Goal: Browse casually

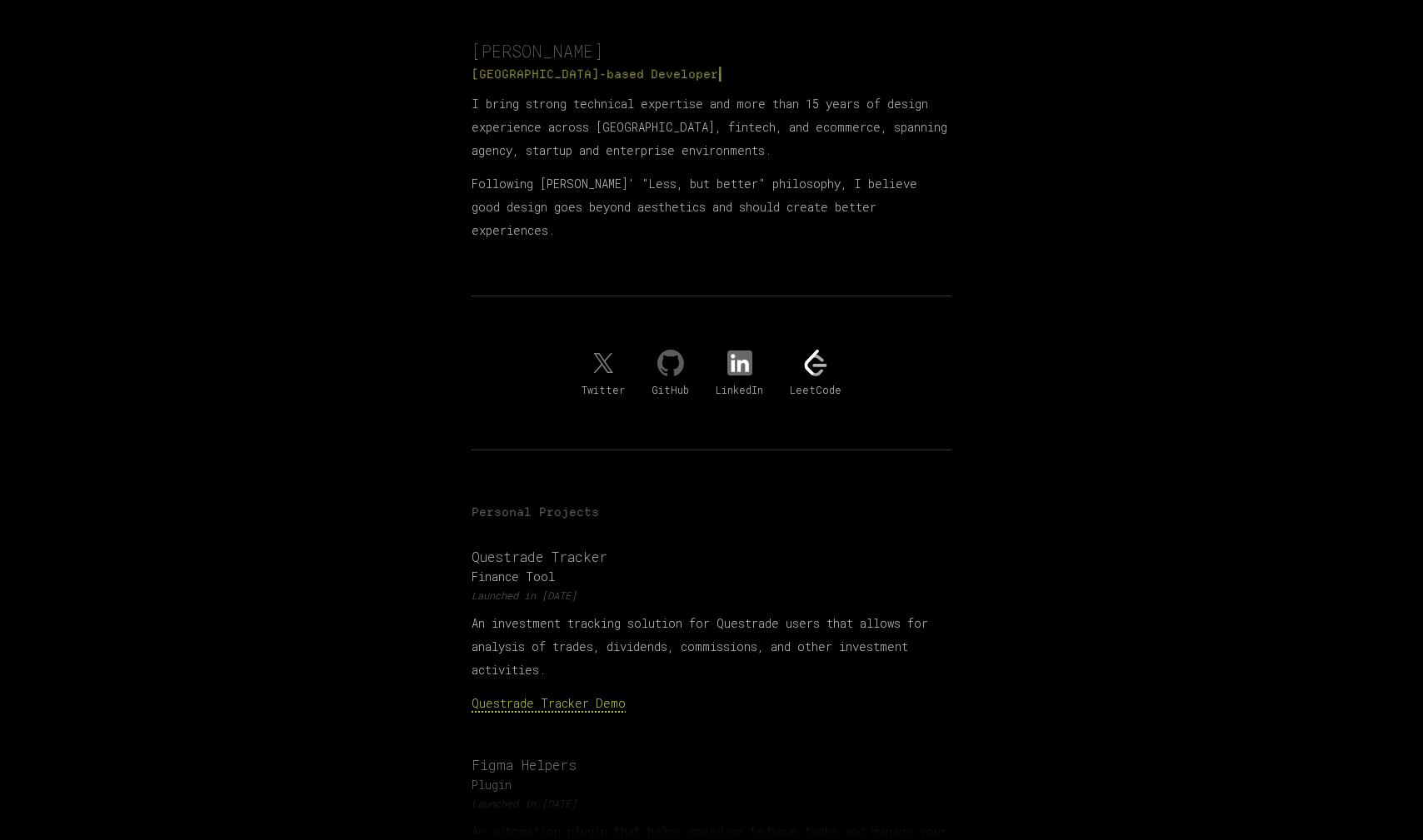
scroll to position [159, 0]
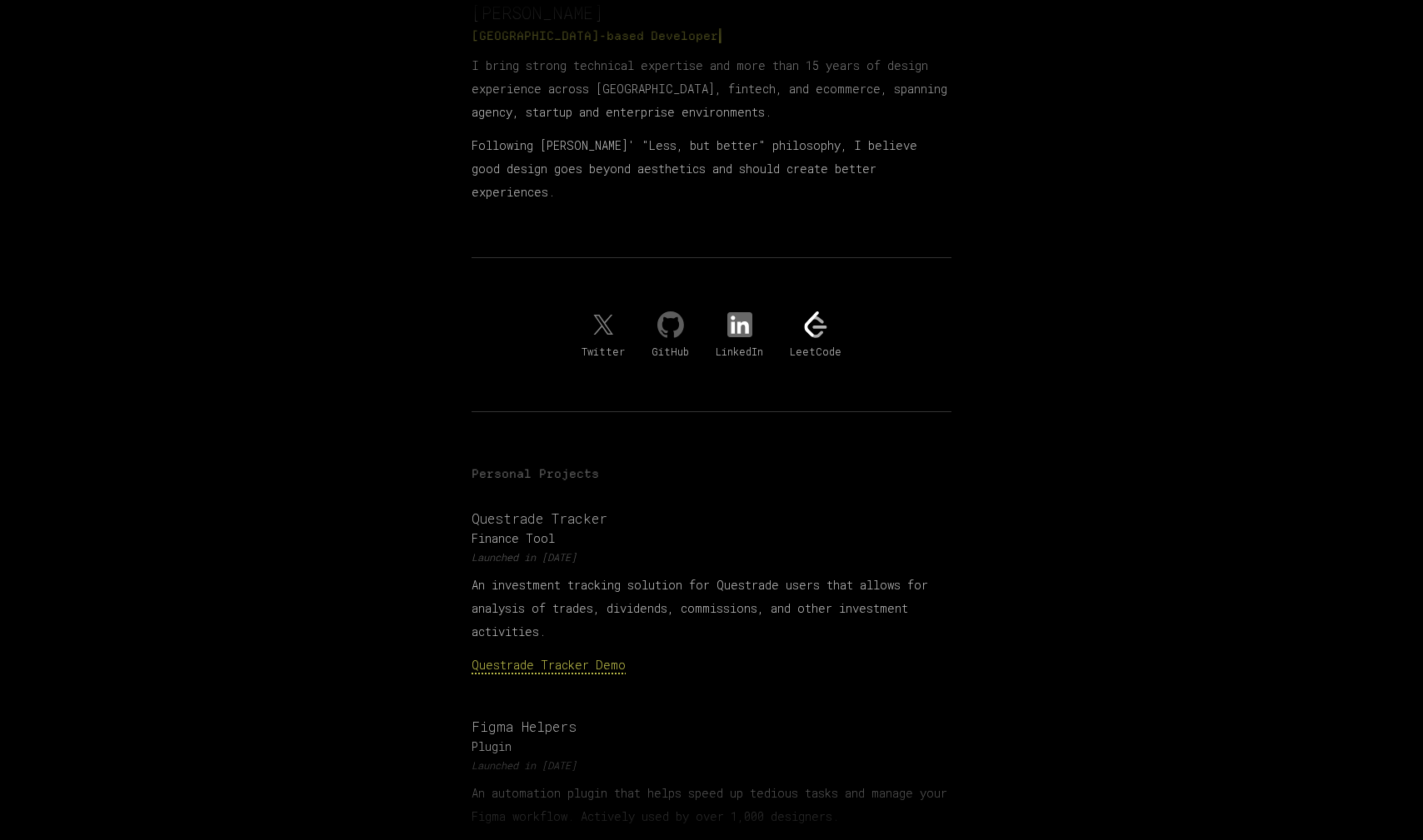
click at [585, 657] on link "Questrade Tracker Demo" at bounding box center [548, 664] width 154 height 16
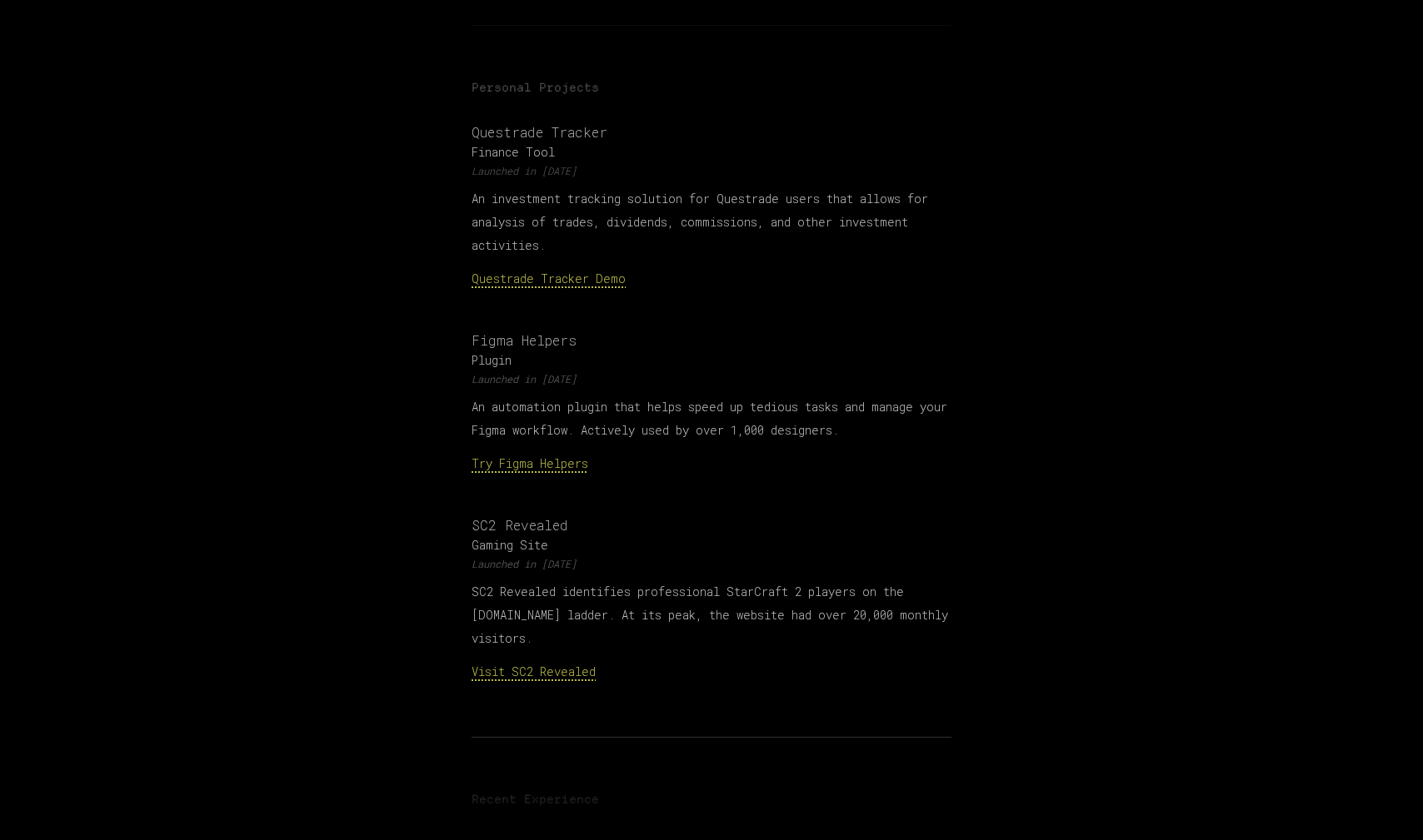
scroll to position [558, 0]
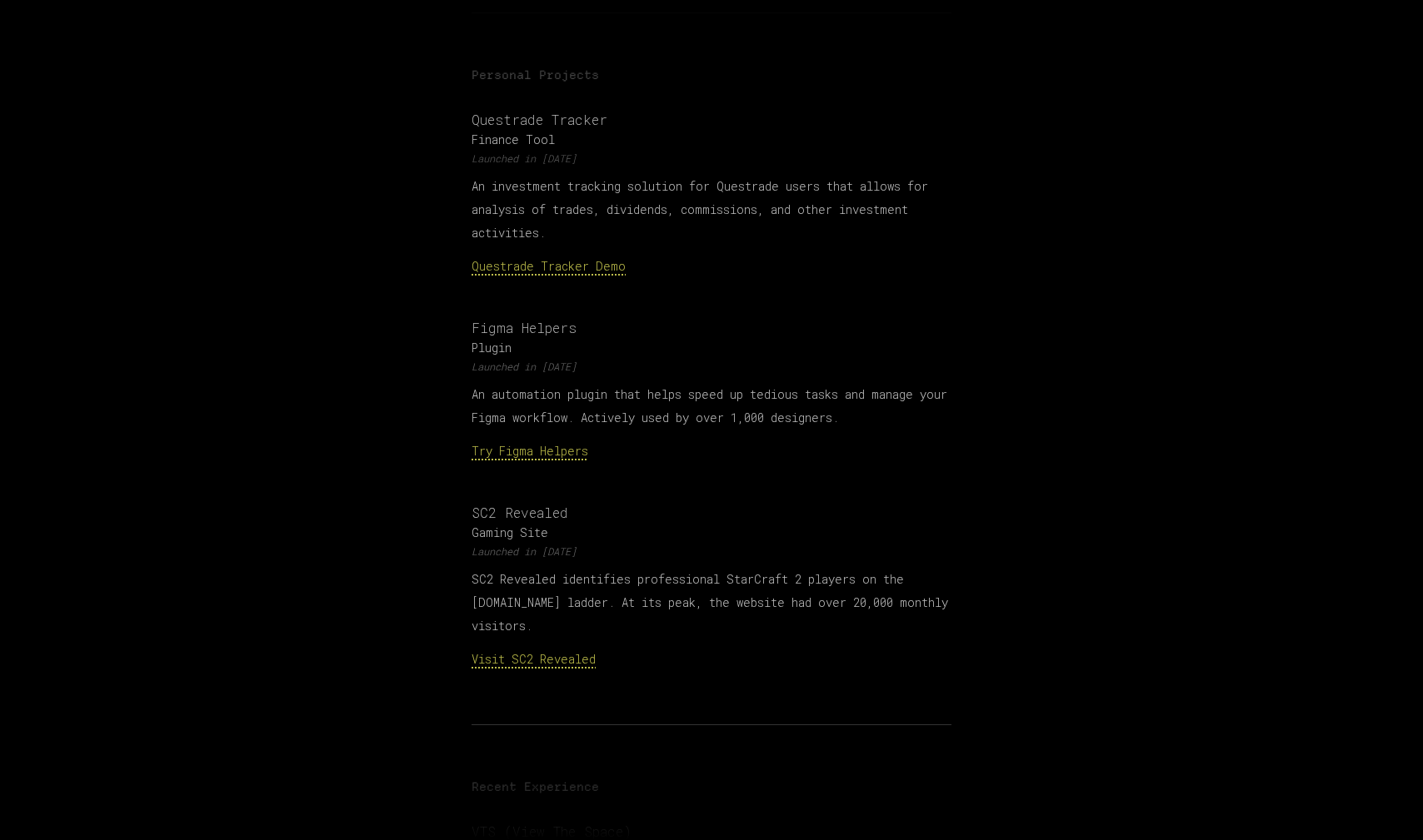
click at [516, 443] on link "Try Figma Helpers" at bounding box center [529, 451] width 116 height 16
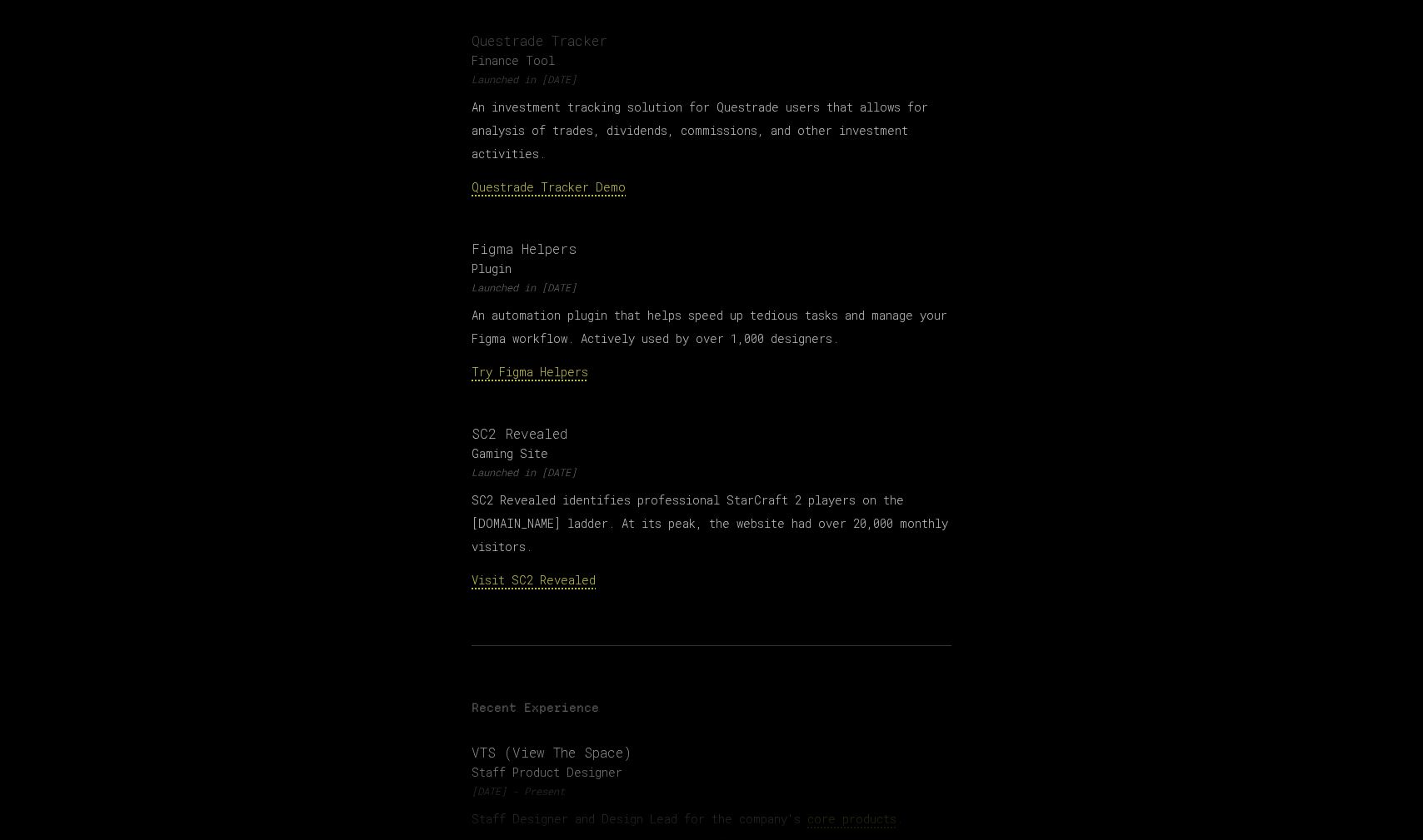
scroll to position [658, 0]
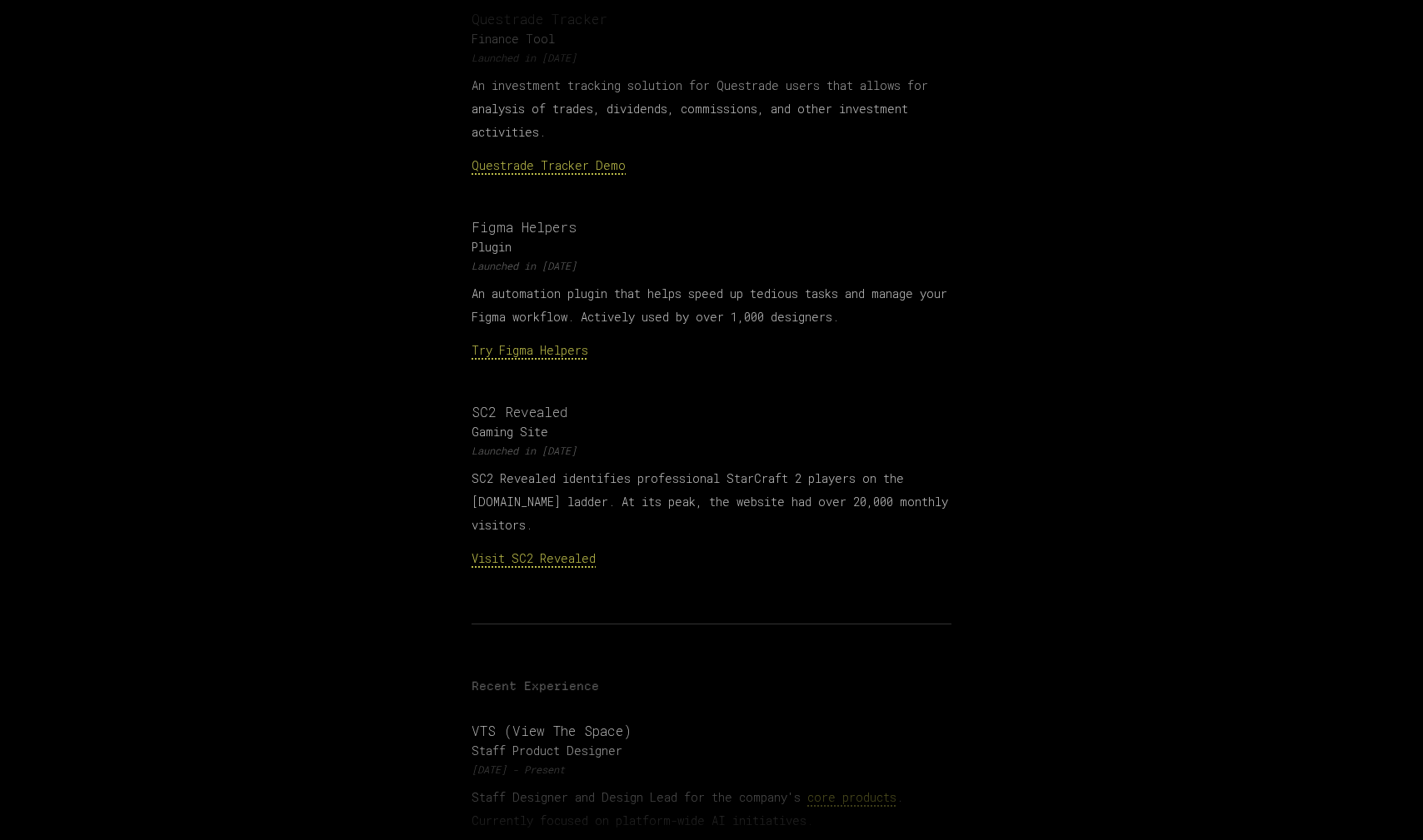
click at [578, 551] on link "Visit SC2 Revealed" at bounding box center [533, 558] width 124 height 16
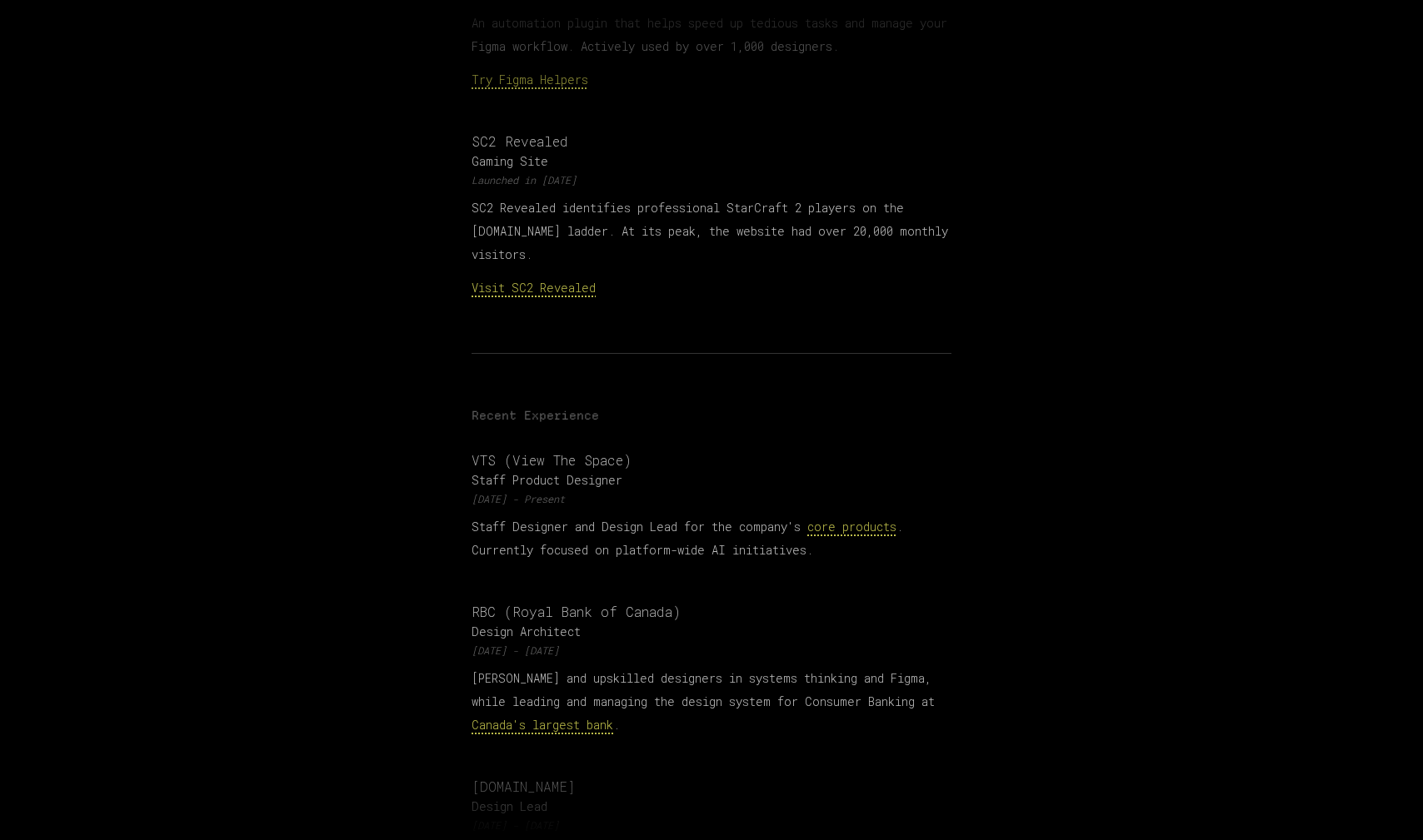
scroll to position [960, 0]
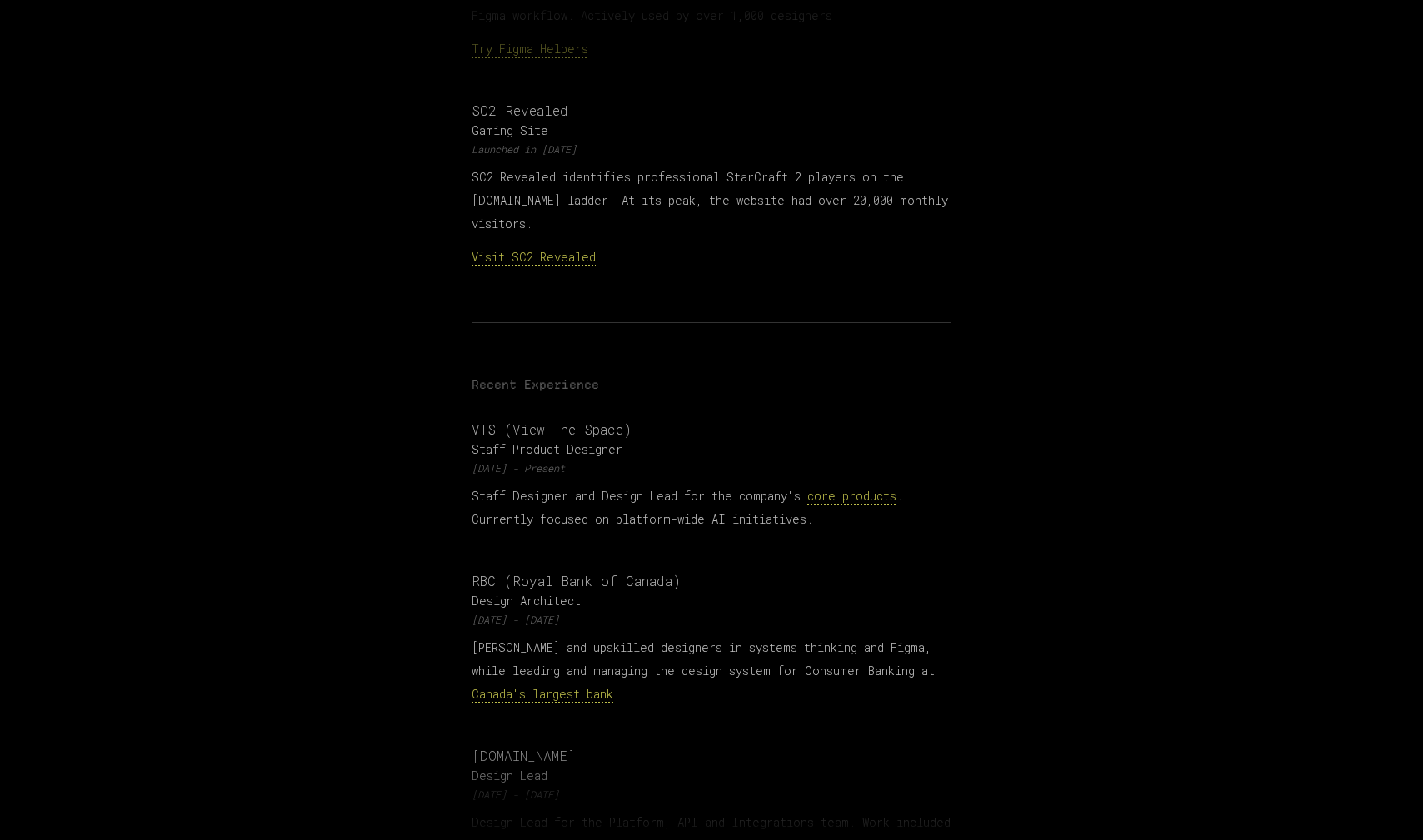
click at [880, 488] on link "core products" at bounding box center [852, 495] width 90 height 16
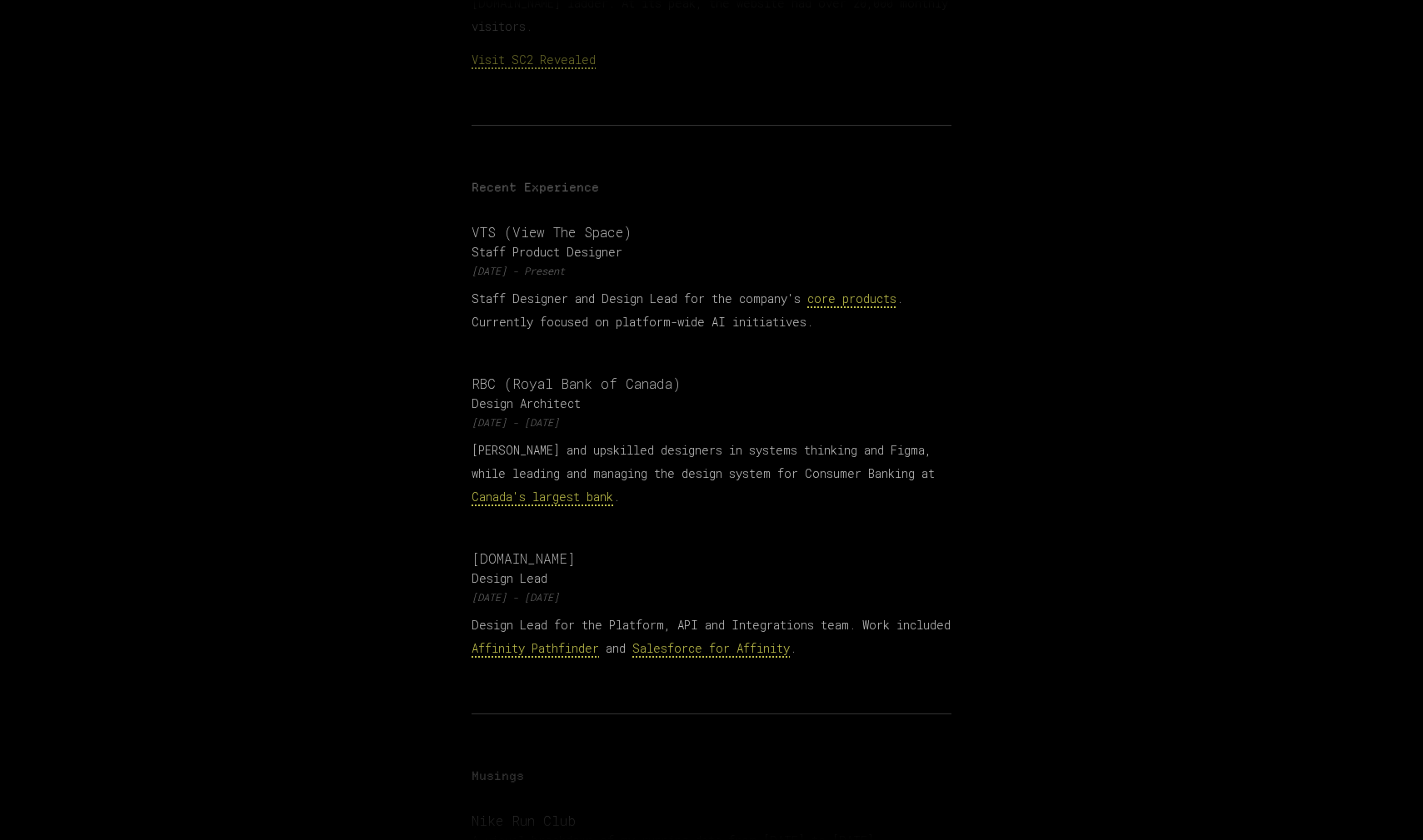
scroll to position [1185, 0]
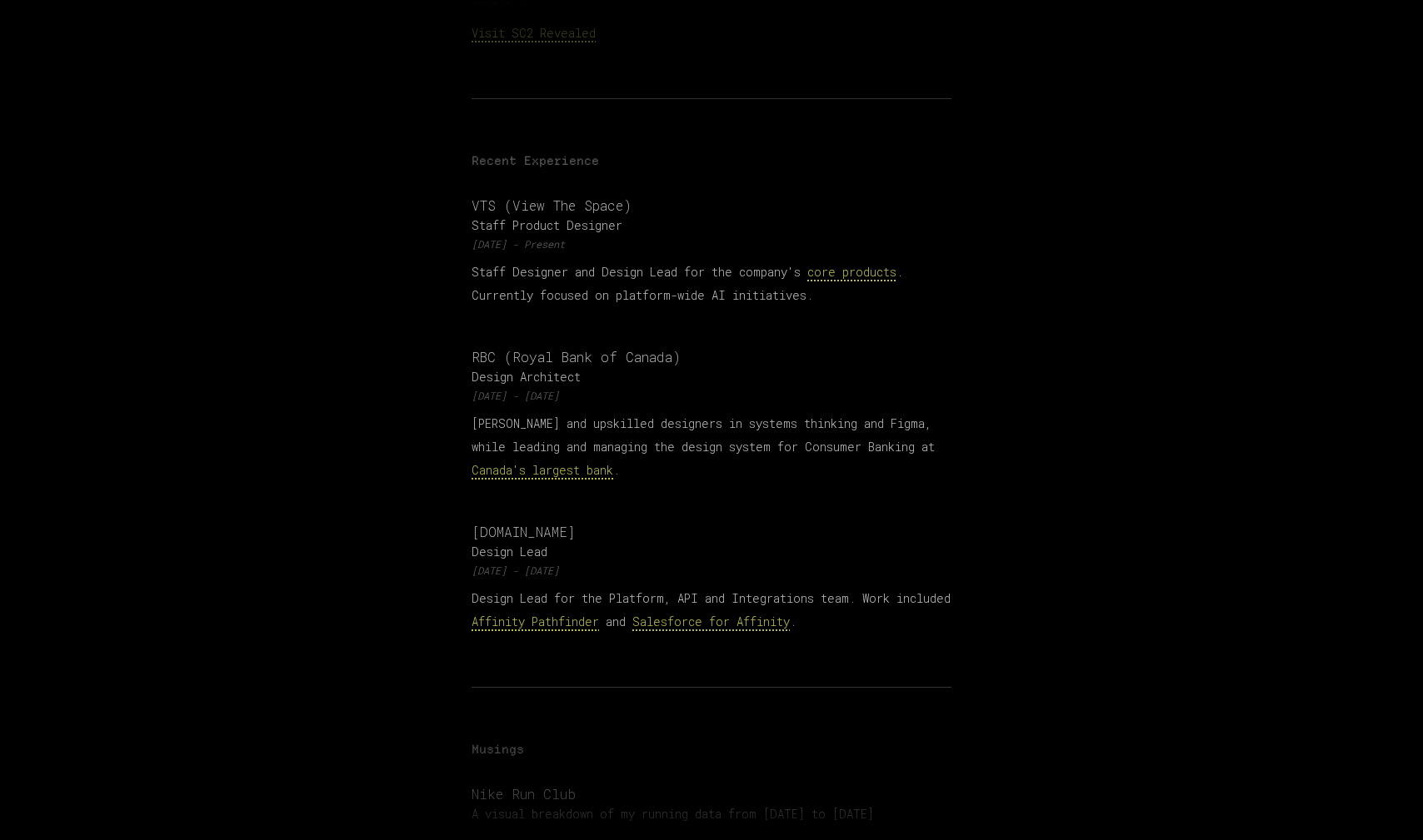
click at [599, 614] on link "Affinity Pathfinder" at bounding box center [535, 622] width 127 height 16
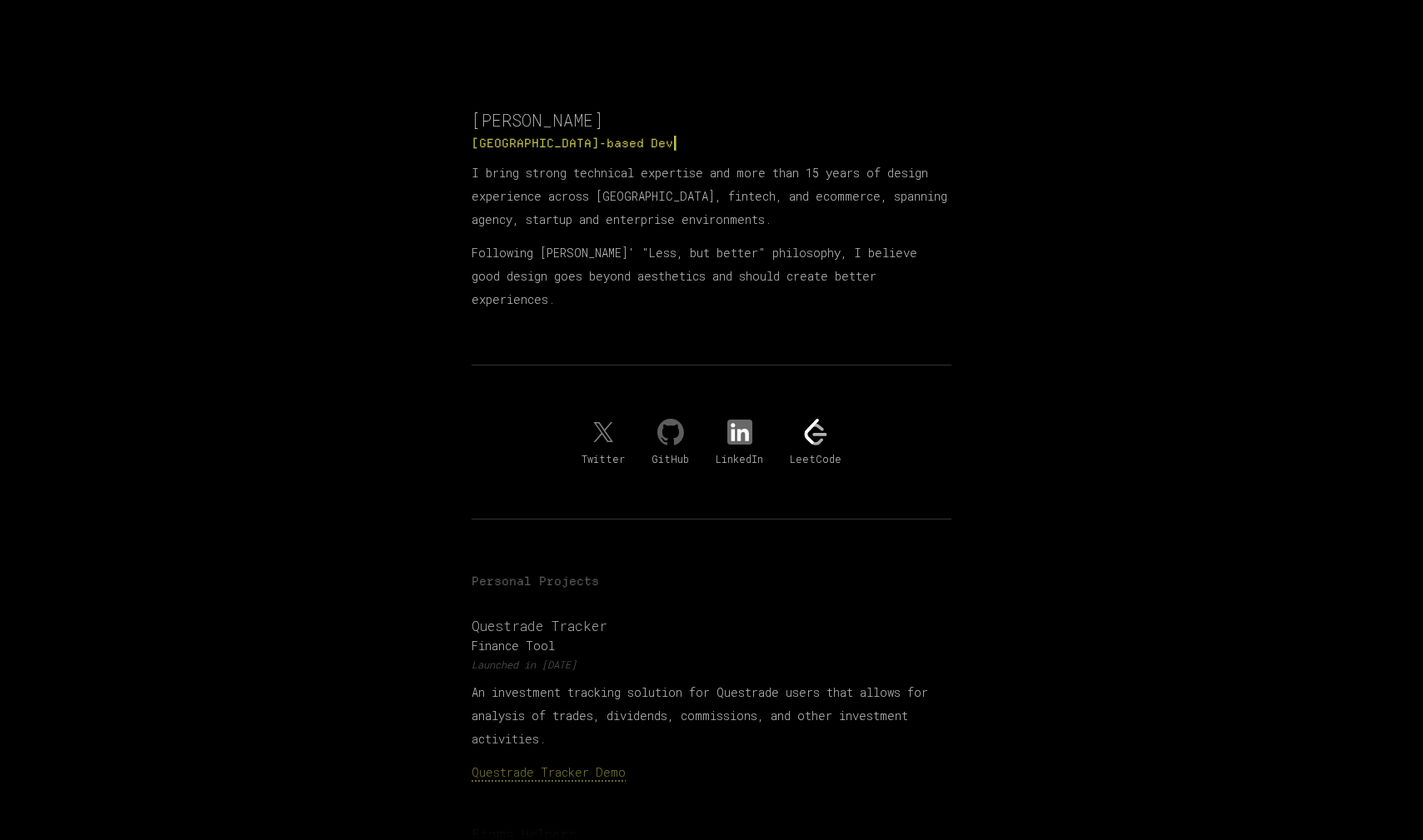
scroll to position [0, 0]
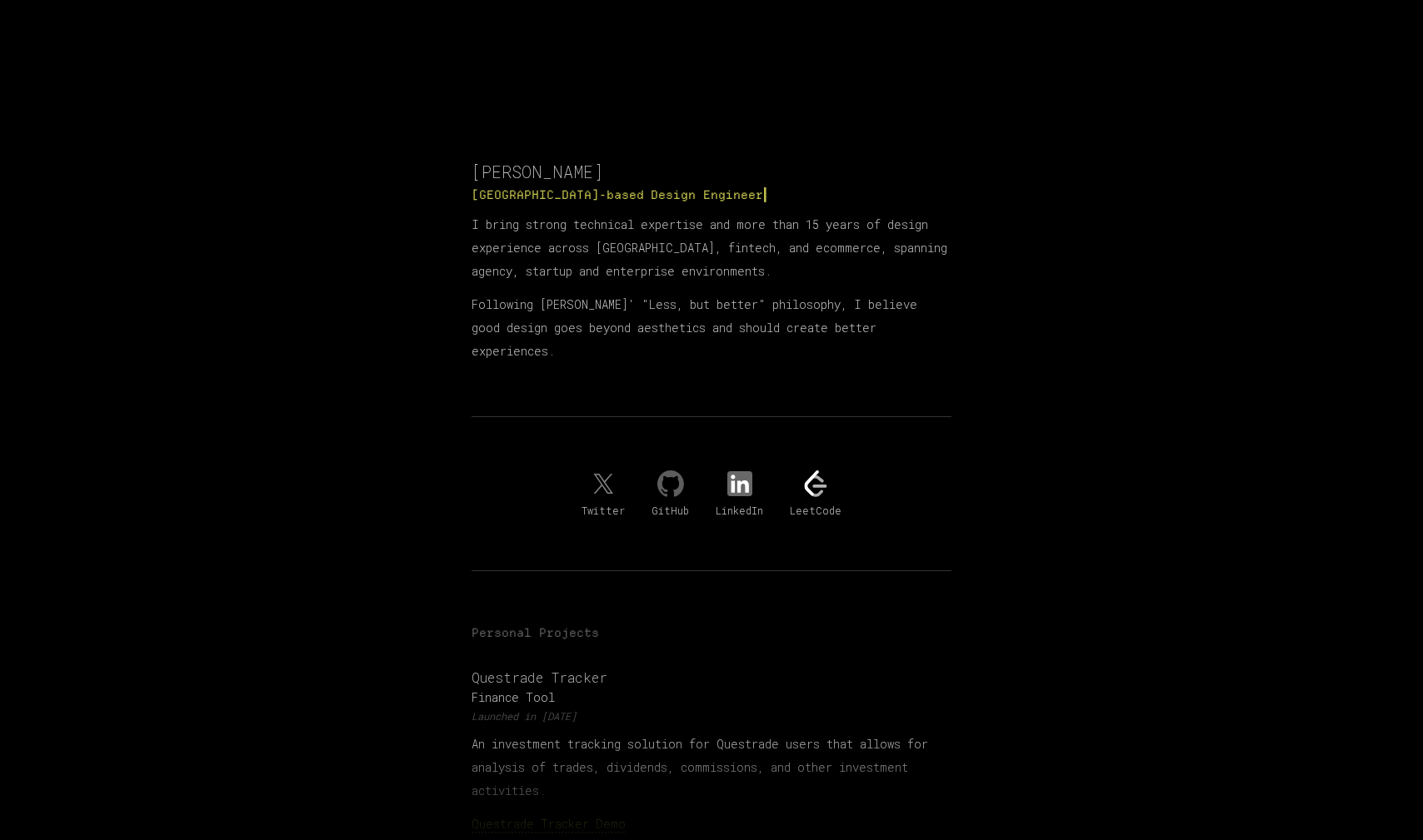
click at [742, 470] on img at bounding box center [740, 484] width 27 height 27
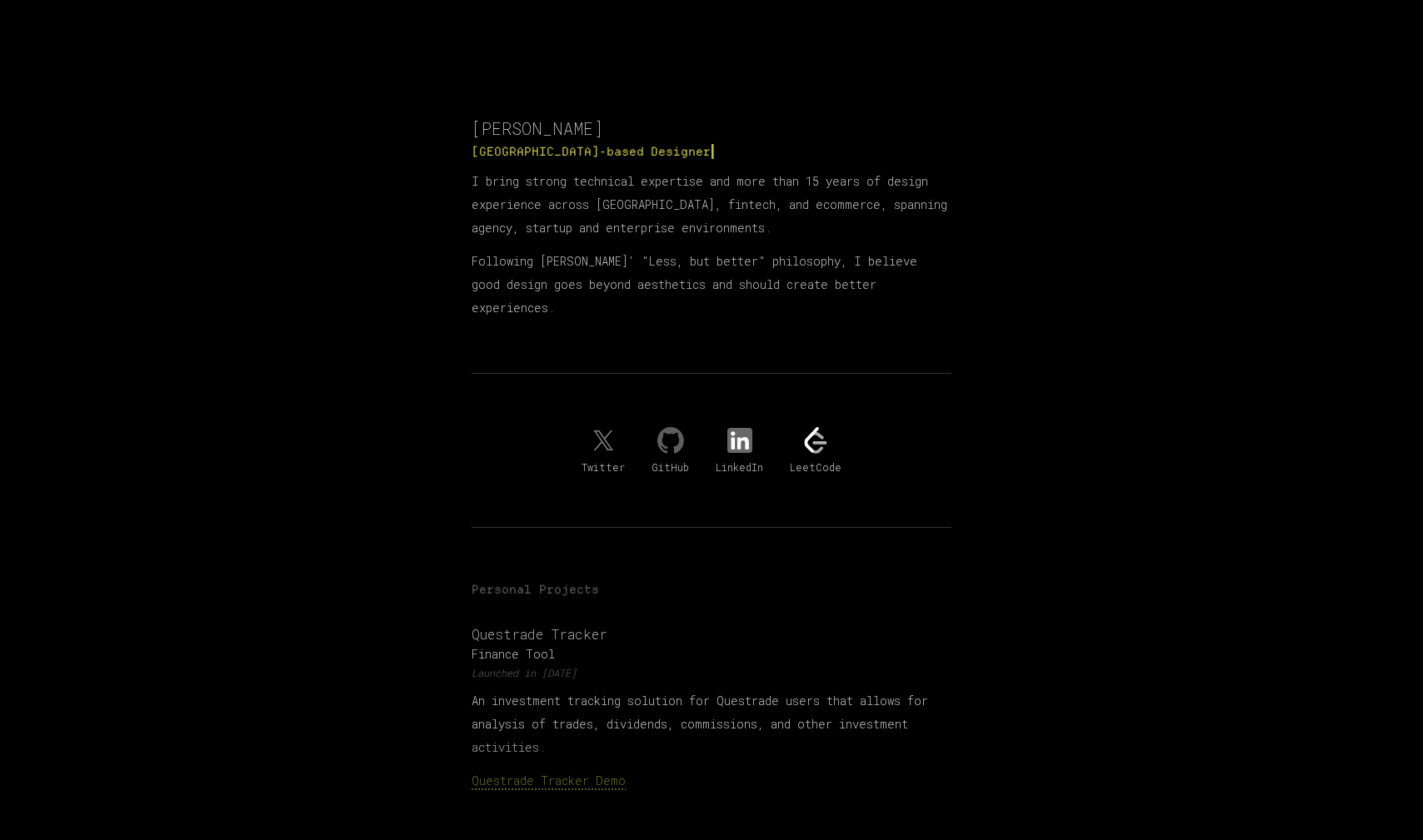
scroll to position [46, 0]
click at [571, 771] on link "Questrade Tracker Demo" at bounding box center [548, 778] width 154 height 16
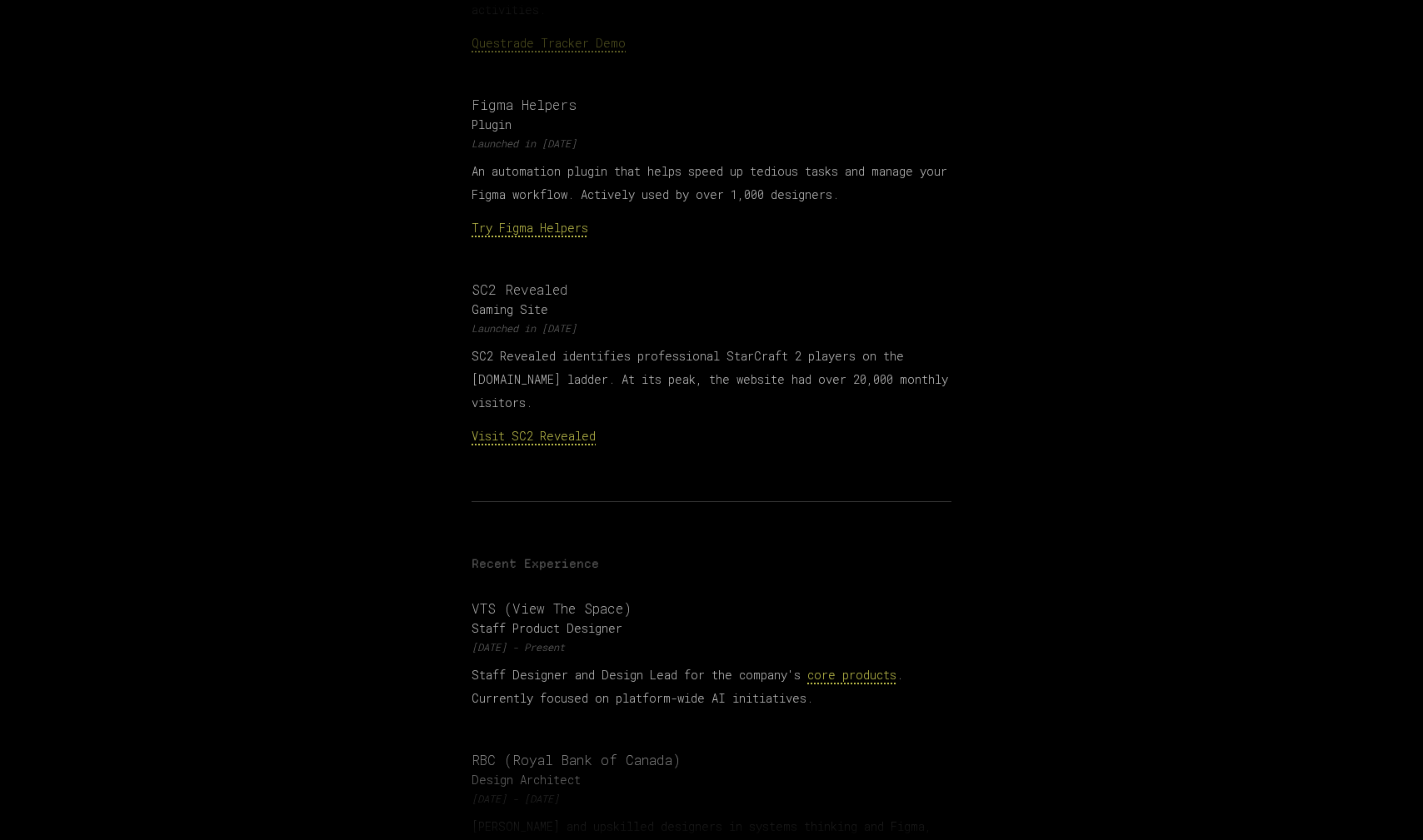
scroll to position [0, 0]
